Goal: Transaction & Acquisition: Subscribe to service/newsletter

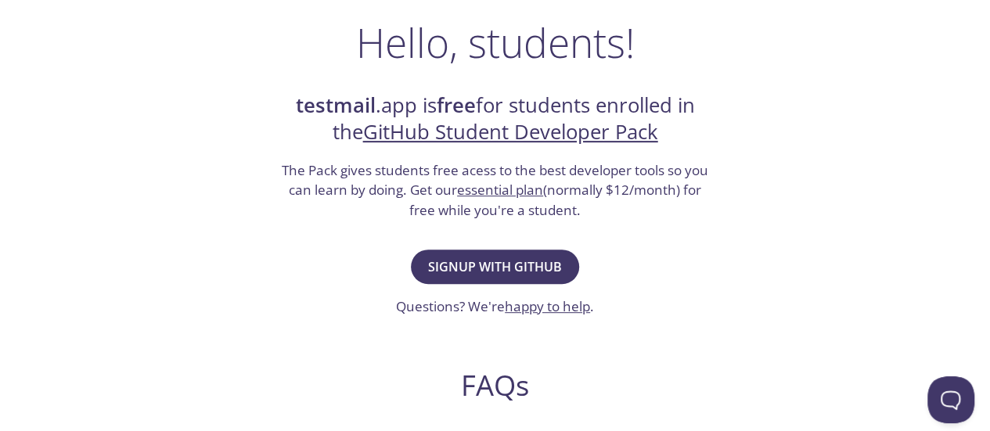
scroll to position [247, 0]
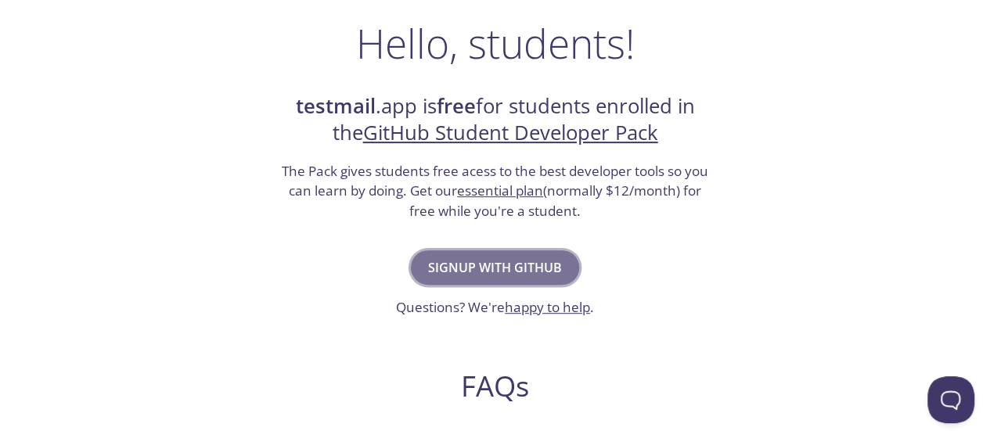
click at [517, 257] on span "Signup with GitHub" at bounding box center [495, 268] width 134 height 22
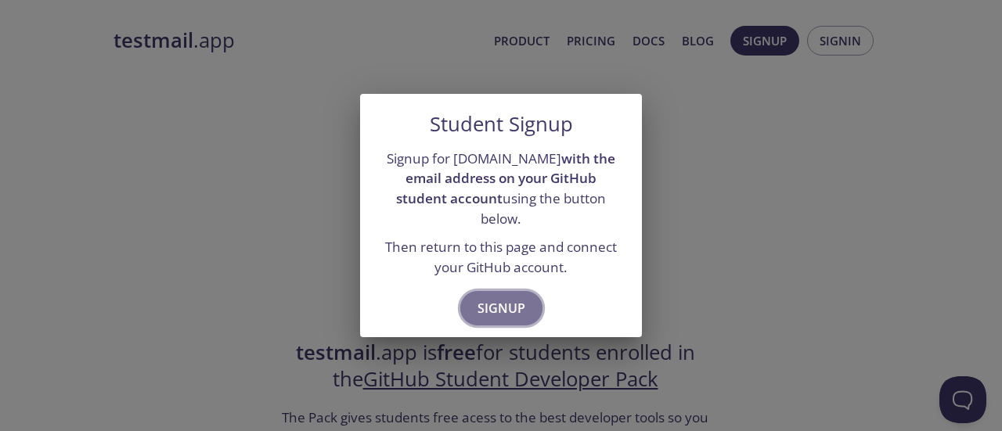
click at [501, 291] on button "Signup" at bounding box center [501, 308] width 82 height 34
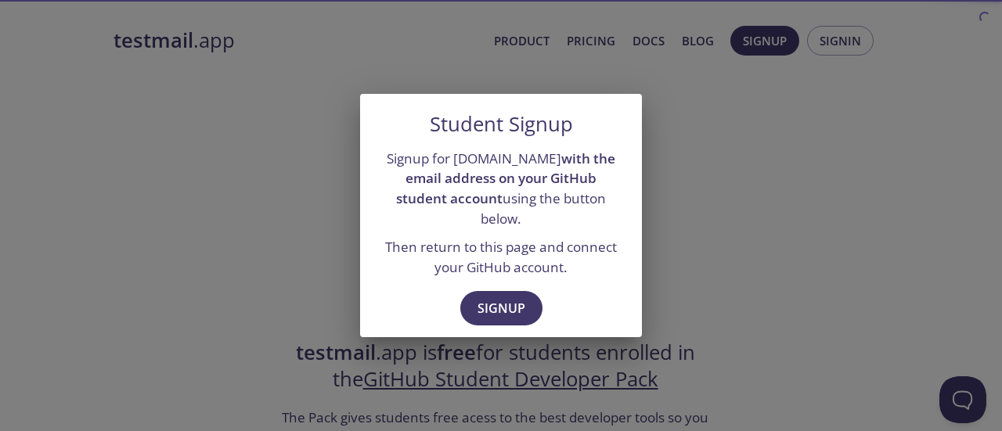
click at [294, 216] on div "Student Signup Signup for [DOMAIN_NAME] with the email address on your GitHub s…" at bounding box center [501, 215] width 1002 height 431
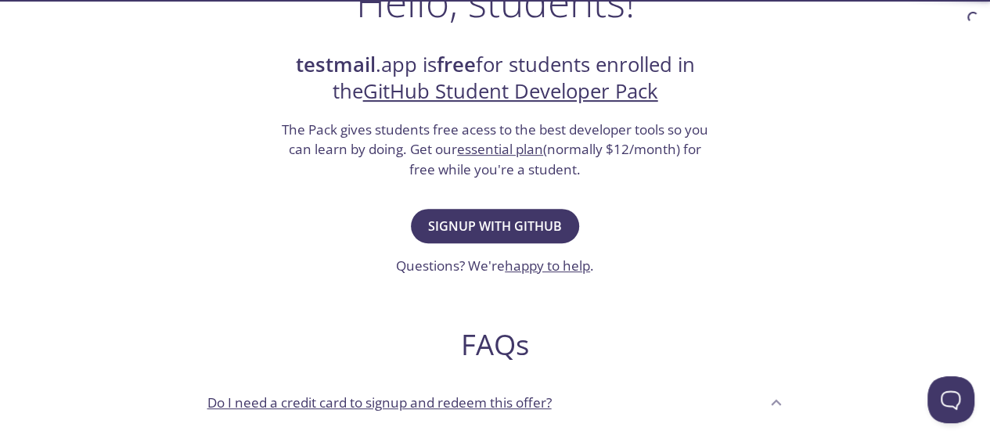
scroll to position [289, 0]
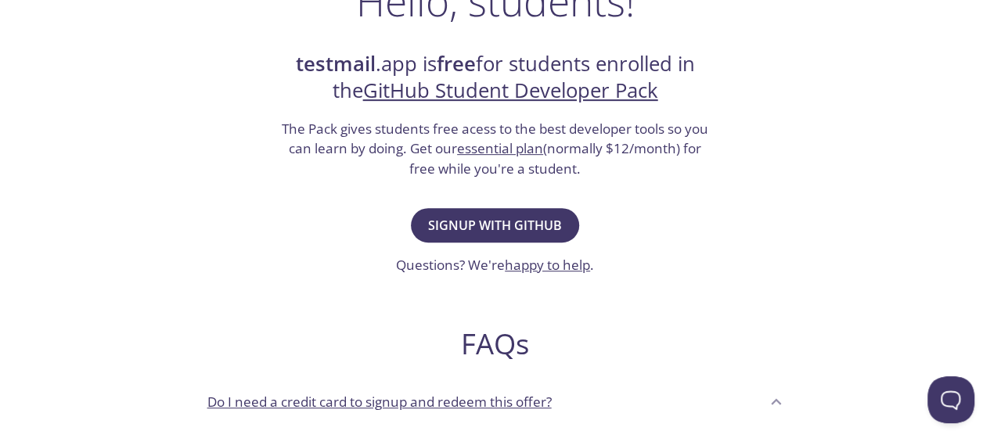
click at [502, 151] on link "essential plan" at bounding box center [500, 148] width 86 height 18
